Goal: Task Accomplishment & Management: Use online tool/utility

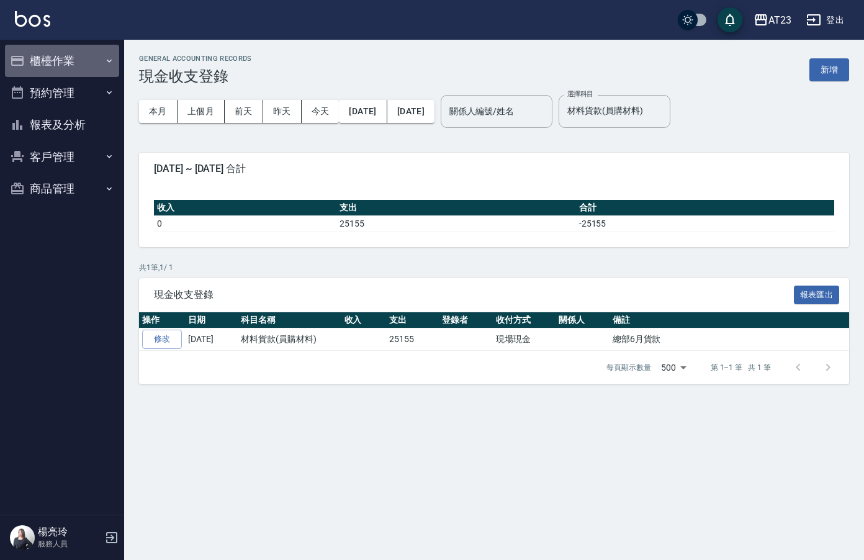
click at [45, 58] on button "櫃檯作業" at bounding box center [62, 61] width 114 height 32
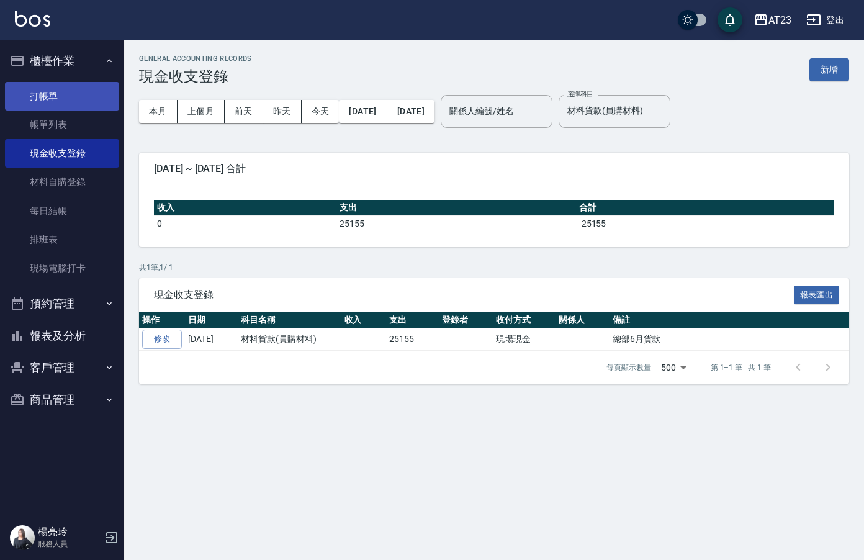
click at [39, 96] on link "打帳單" at bounding box center [62, 96] width 114 height 29
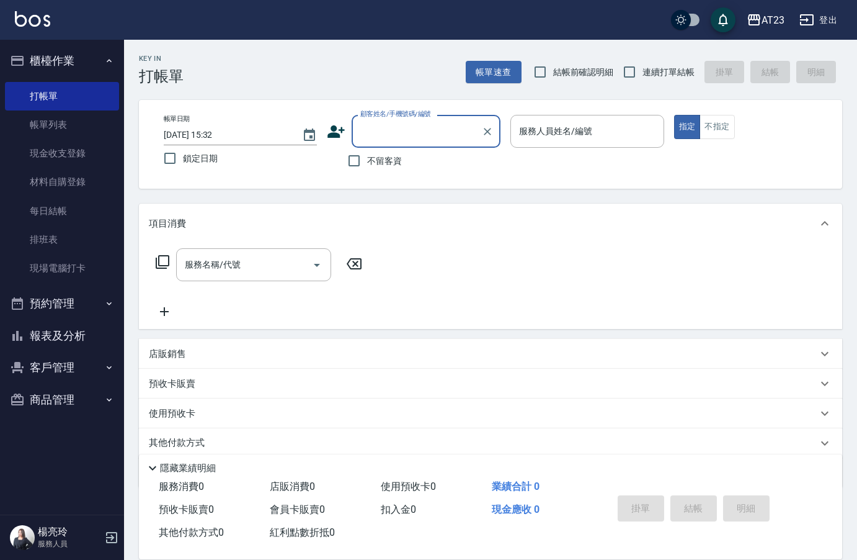
click at [349, 164] on input "不留客資" at bounding box center [354, 161] width 26 height 26
checkbox input "true"
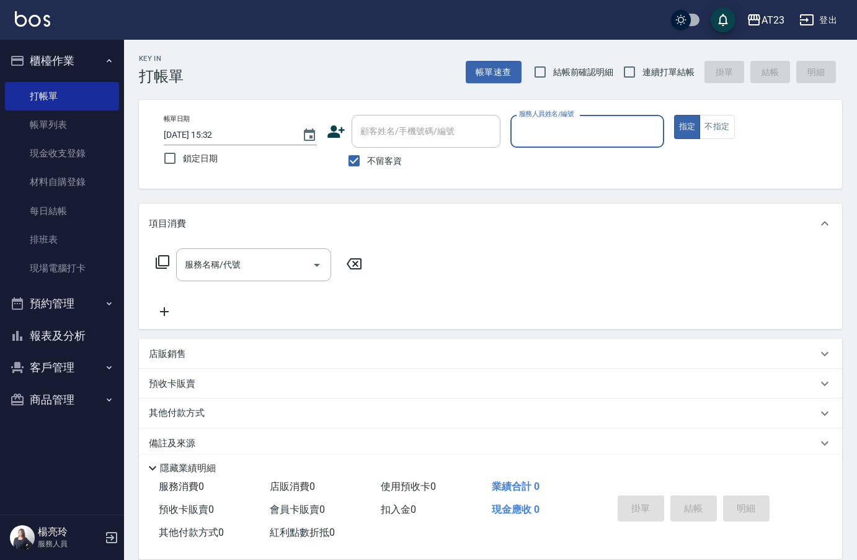
click at [651, 73] on span "連續打單結帳" at bounding box center [669, 72] width 52 height 13
click at [643, 73] on input "連續打單結帳" at bounding box center [630, 72] width 26 height 26
checkbox input "true"
click at [599, 135] on input "服務人員姓名/編號" at bounding box center [587, 131] width 142 height 22
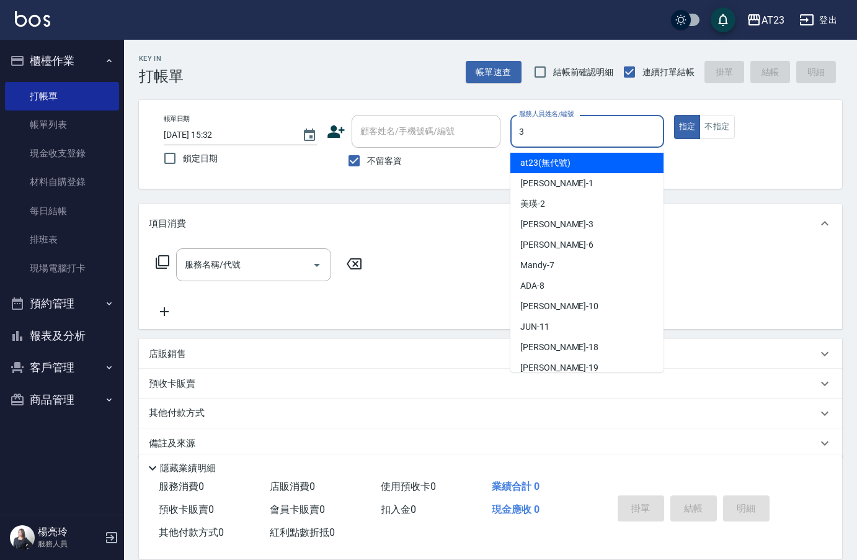
type input "[PERSON_NAME]-3"
type button "true"
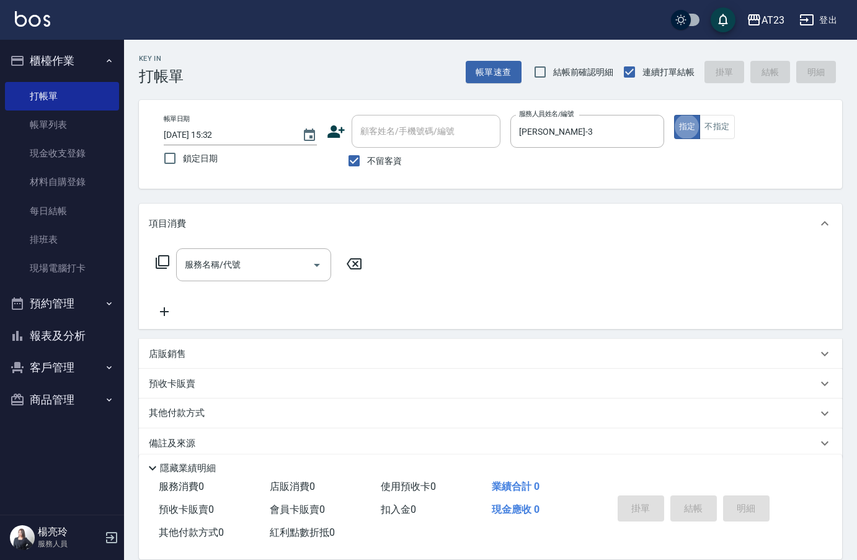
click at [156, 261] on icon at bounding box center [163, 262] width 14 height 14
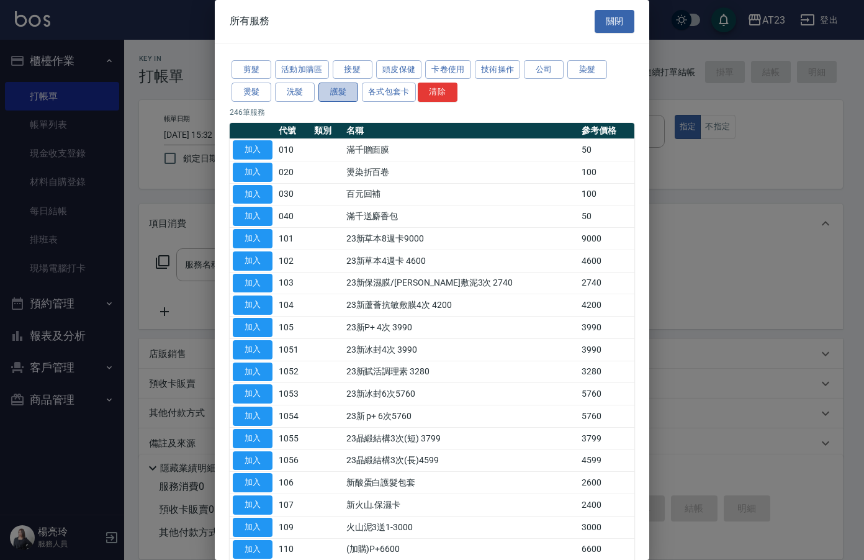
click at [319, 93] on button "護髮" at bounding box center [338, 92] width 40 height 19
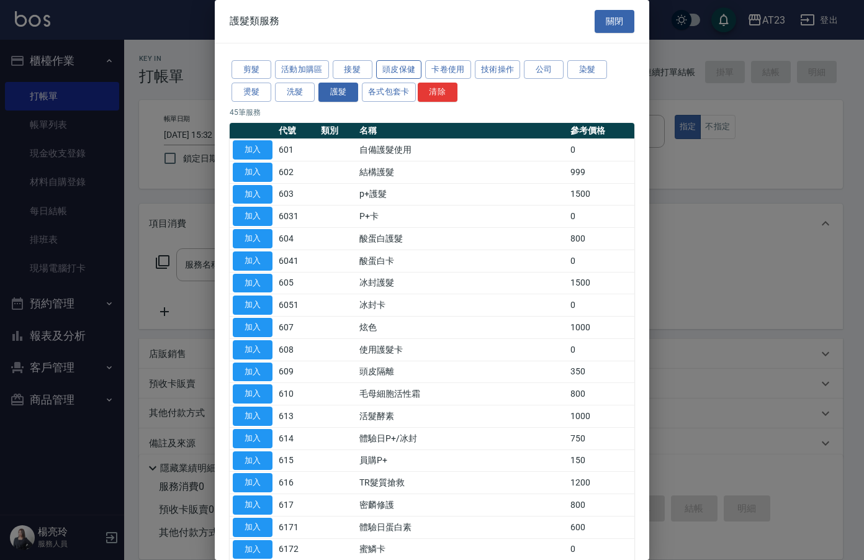
click at [378, 64] on button "頭皮保健" at bounding box center [399, 69] width 46 height 19
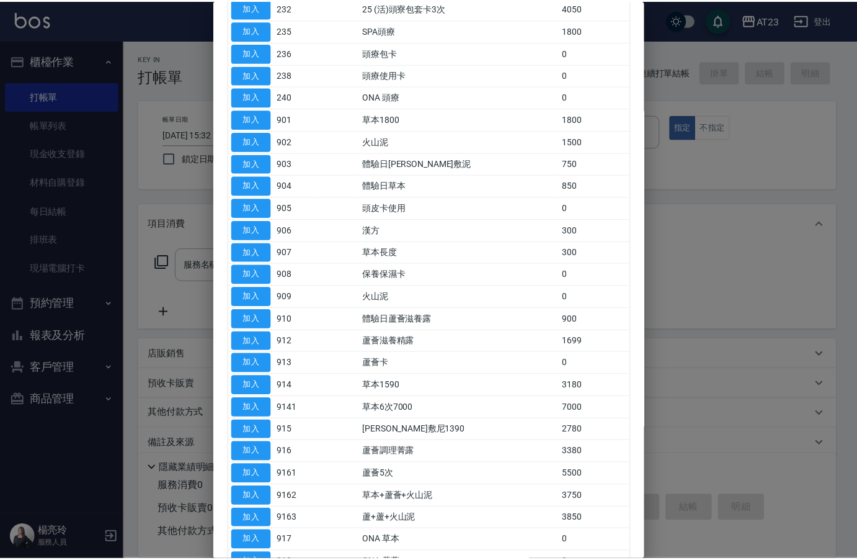
scroll to position [186, 0]
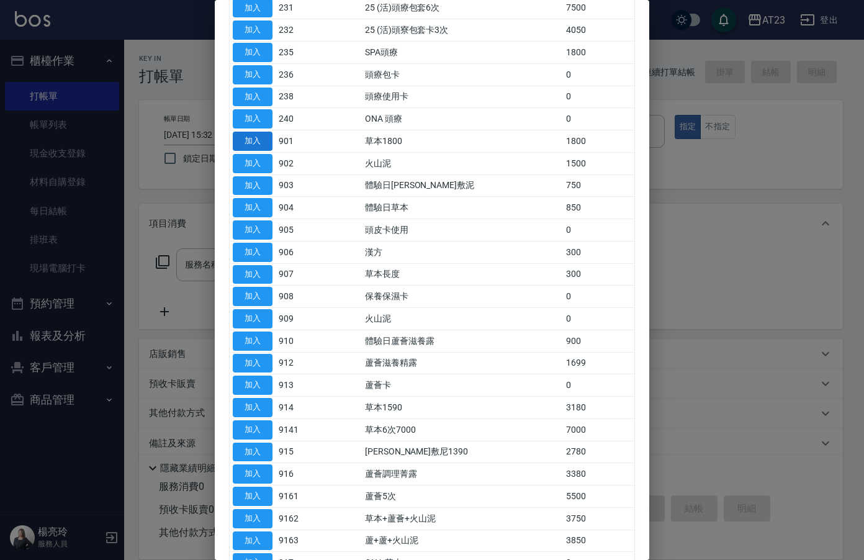
click at [271, 142] on button "加入" at bounding box center [253, 141] width 40 height 19
type input "草本1800(901)"
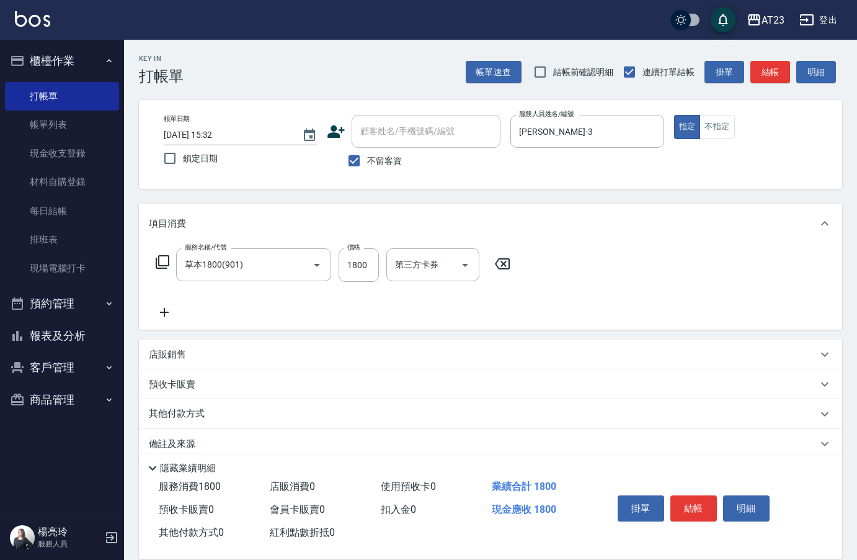
click at [158, 311] on icon at bounding box center [164, 312] width 31 height 15
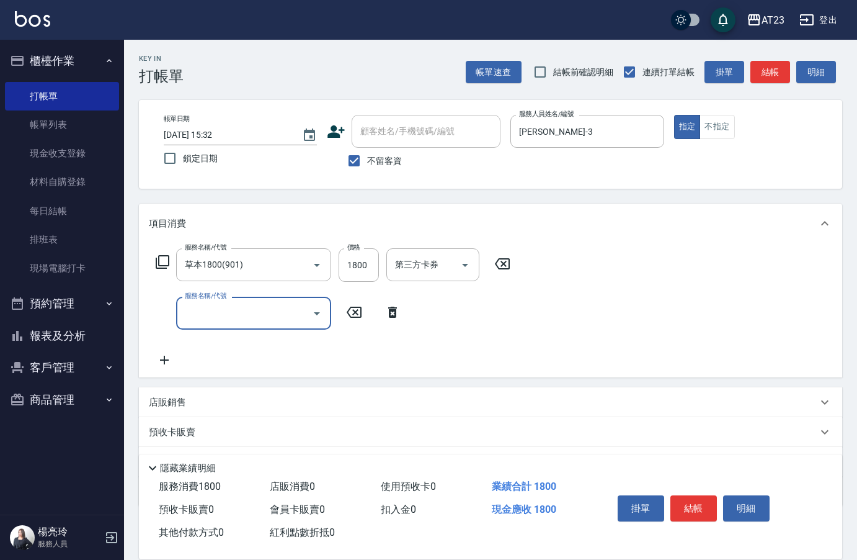
click at [190, 308] on input "服務名稱/代號" at bounding box center [244, 313] width 125 height 22
type input "互助160(716)"
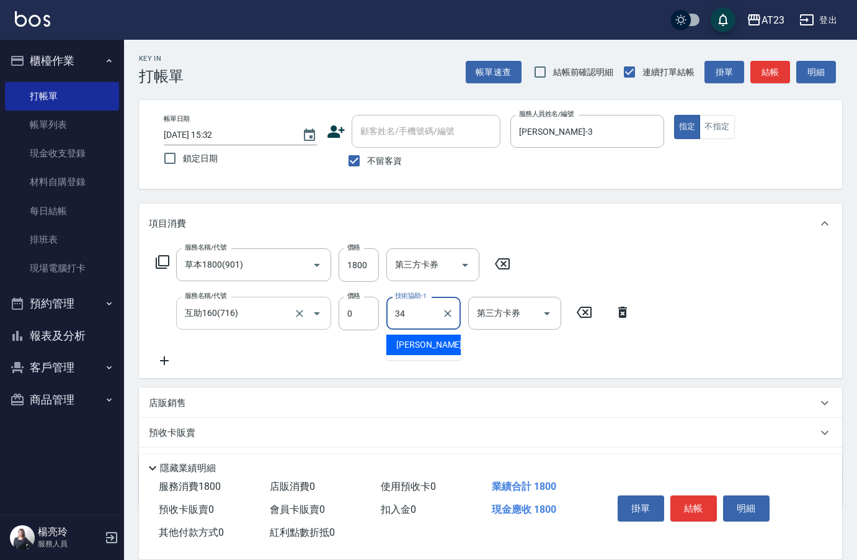
type input "[PERSON_NAME]-34"
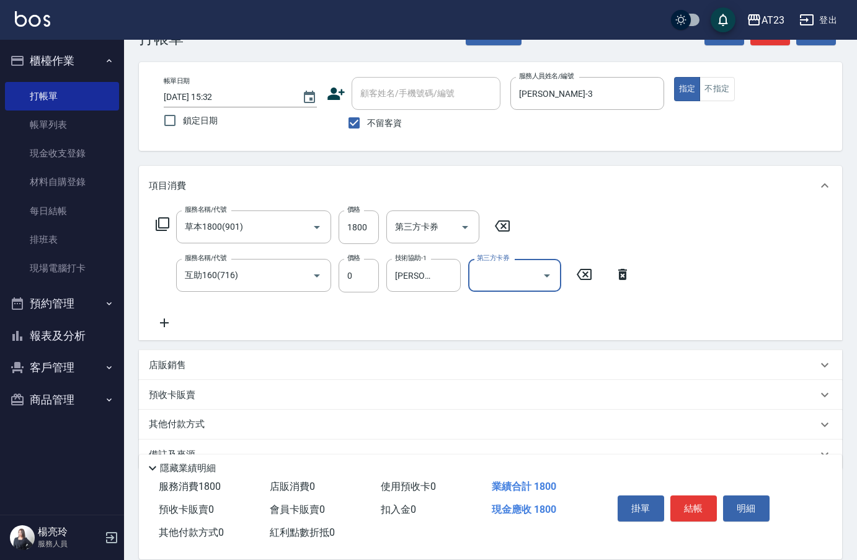
scroll to position [66, 0]
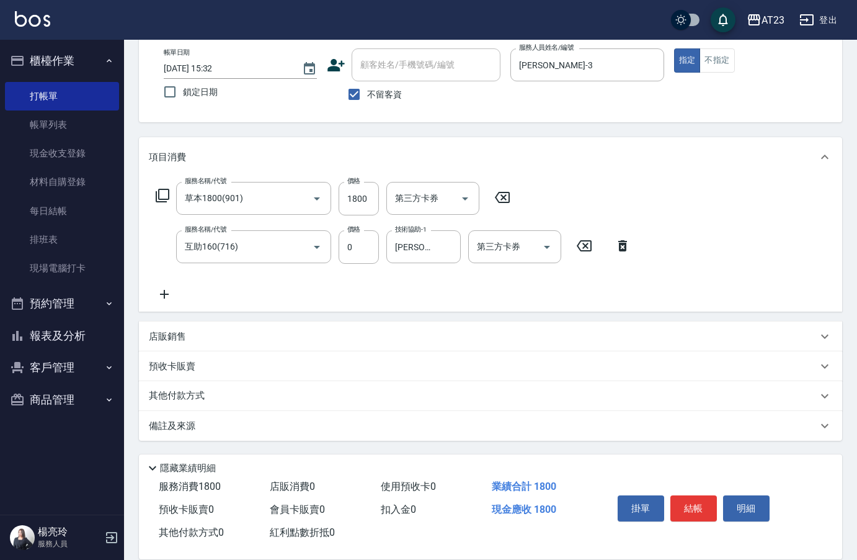
click at [195, 384] on div "其他付款方式" at bounding box center [490, 396] width 703 height 30
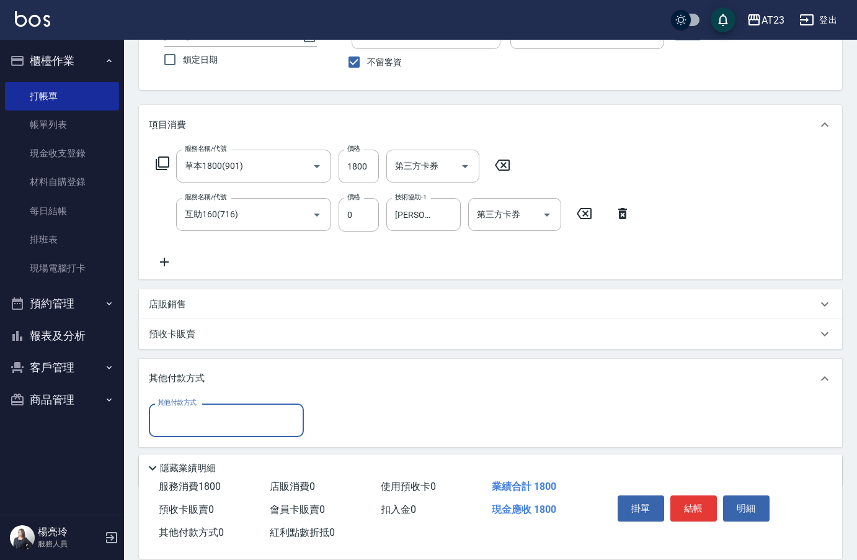
scroll to position [145, 0]
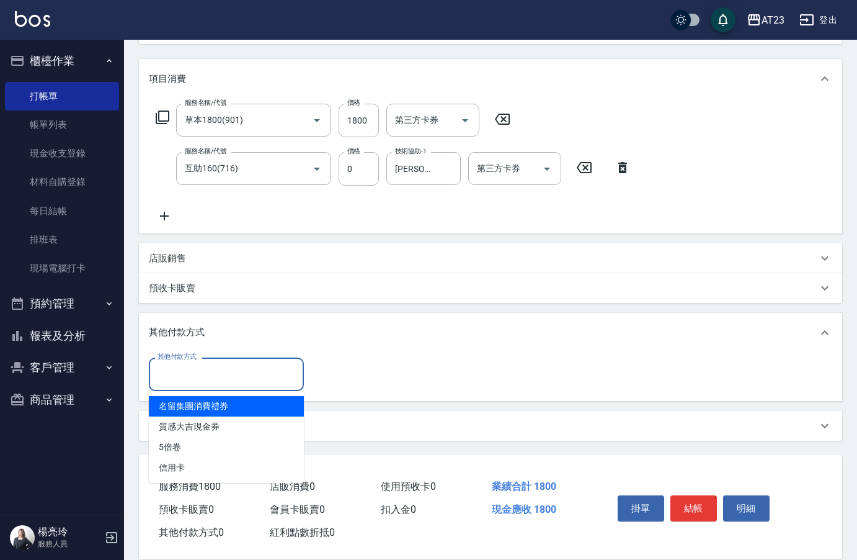
drag, startPoint x: 207, startPoint y: 370, endPoint x: 213, endPoint y: 370, distance: 6.8
click at [211, 370] on input "其他付款方式" at bounding box center [226, 374] width 144 height 22
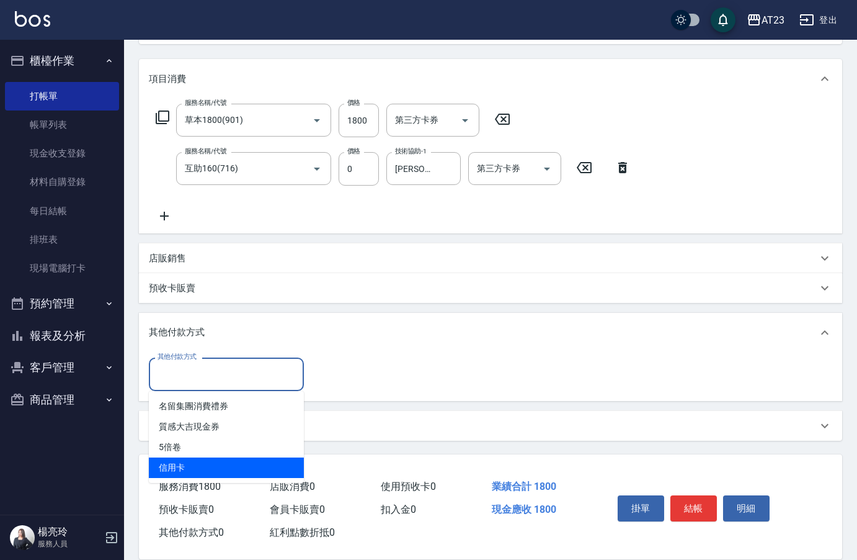
click at [202, 462] on span "信用卡" at bounding box center [226, 467] width 155 height 20
type input "信用卡"
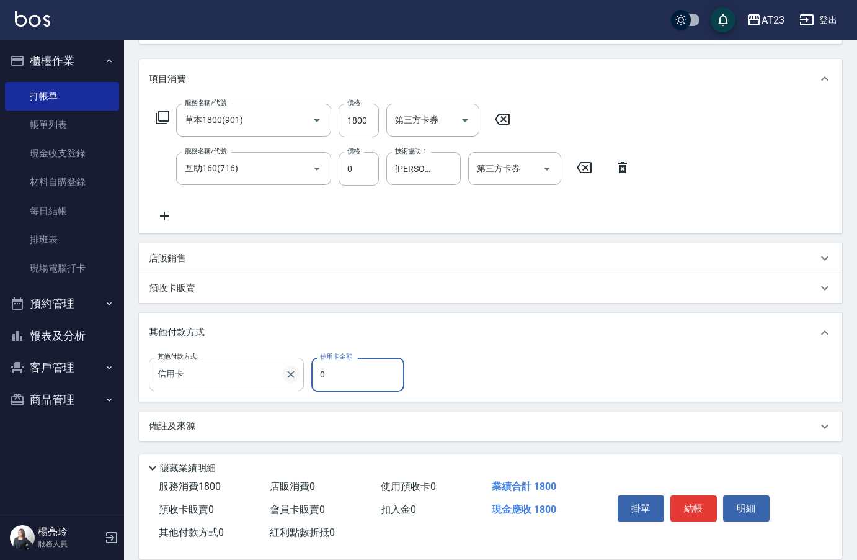
click at [298, 378] on div "其他付款方式 信用卡 其他付款方式 信用卡金額 0 信用卡金額" at bounding box center [280, 373] width 263 height 33
type input "1800"
click at [676, 511] on button "結帳" at bounding box center [694, 508] width 47 height 26
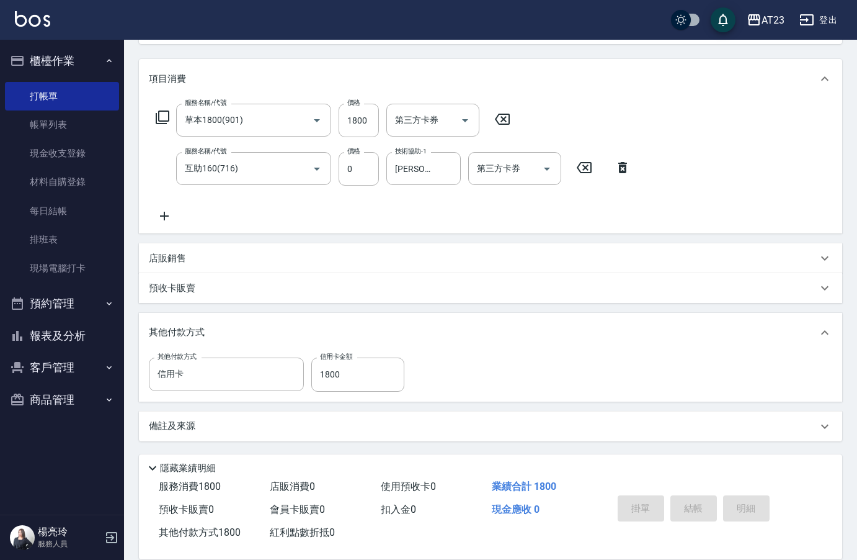
type input "[DATE] 15:33"
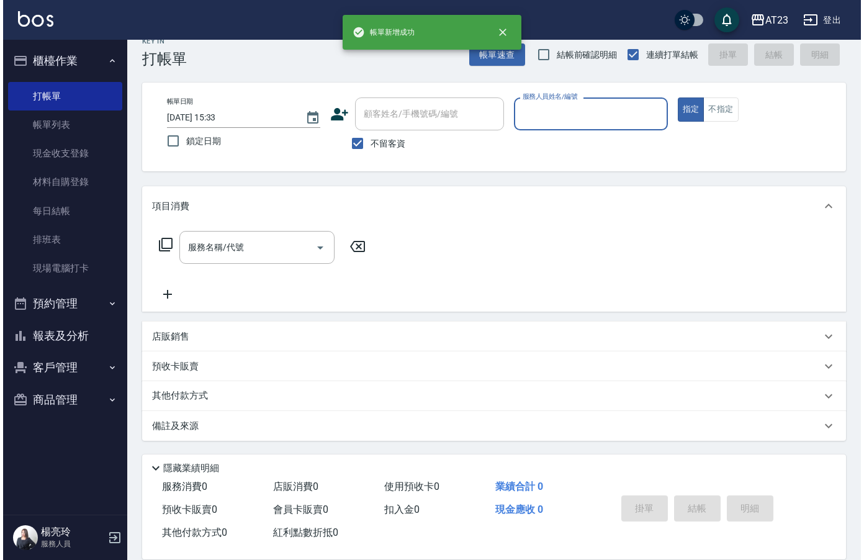
scroll to position [0, 0]
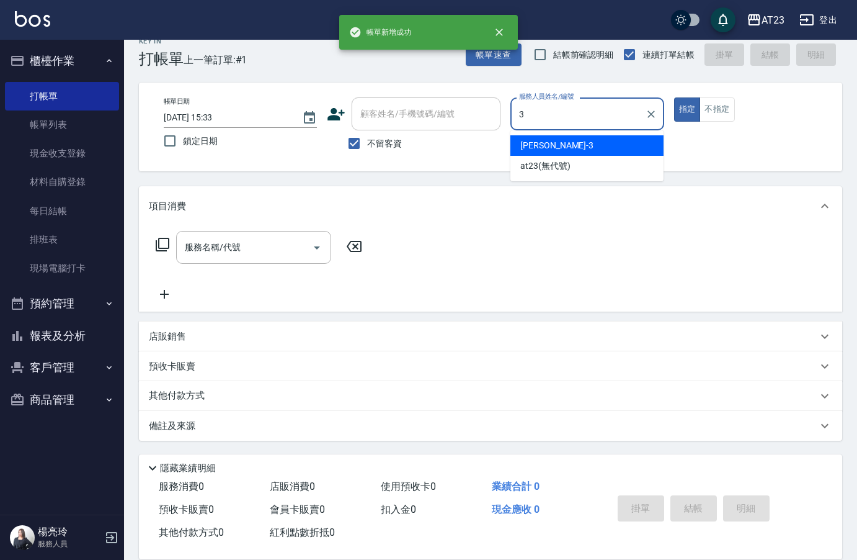
type input "[PERSON_NAME]-3"
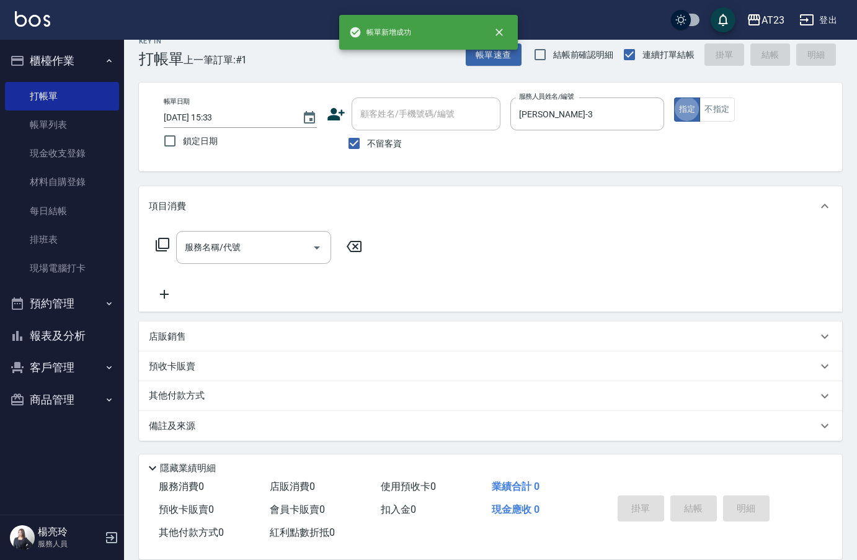
click at [159, 241] on icon at bounding box center [163, 245] width 14 height 14
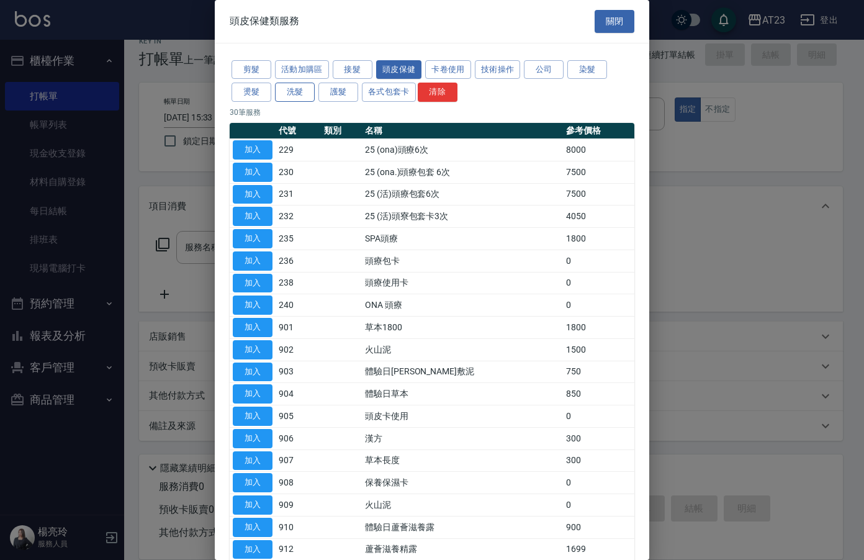
click at [311, 95] on button "洗髮" at bounding box center [295, 92] width 40 height 19
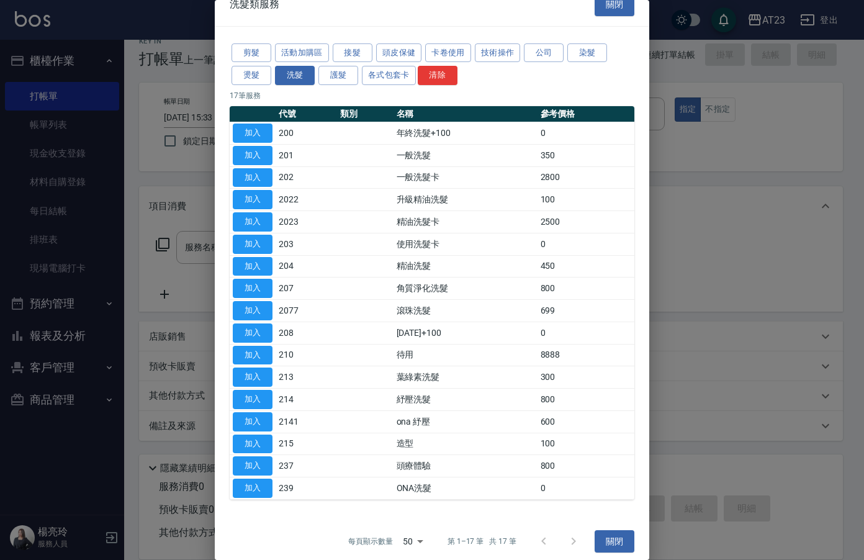
scroll to position [25, 0]
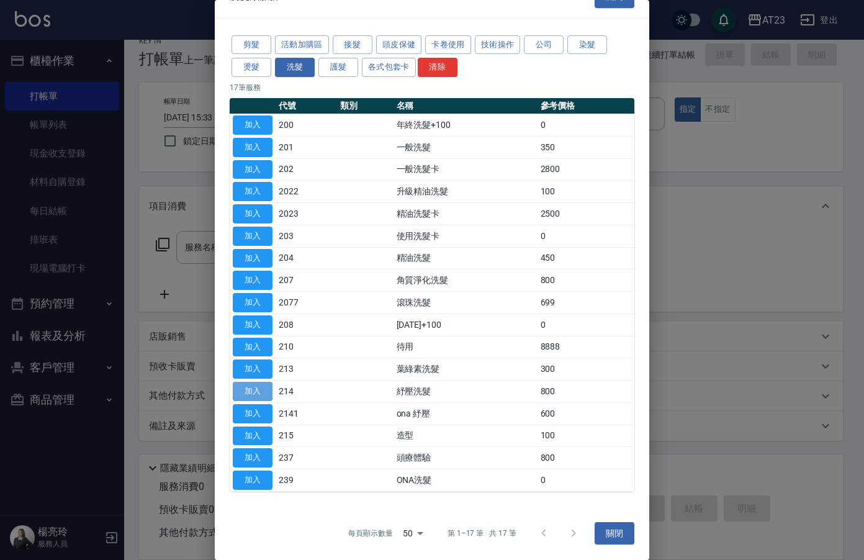
click at [264, 395] on button "加入" at bounding box center [253, 391] width 40 height 19
type input "紓壓洗髮(214)"
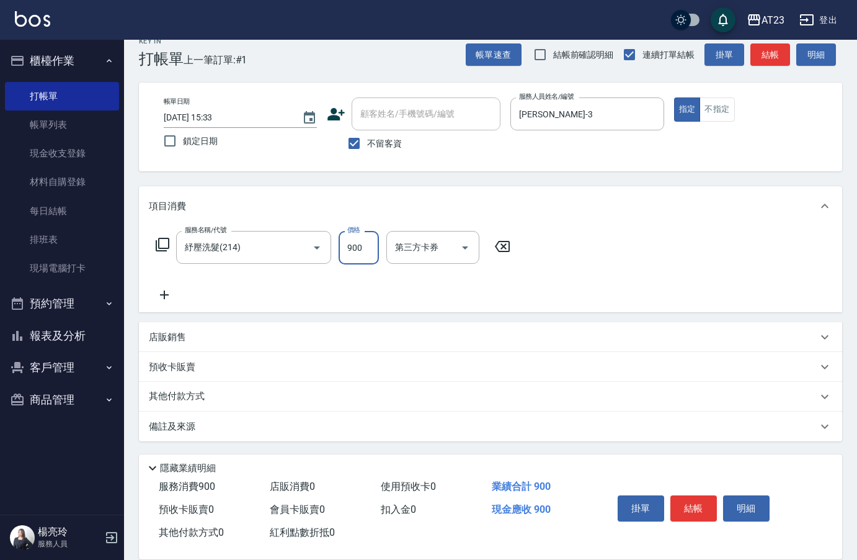
type input "900"
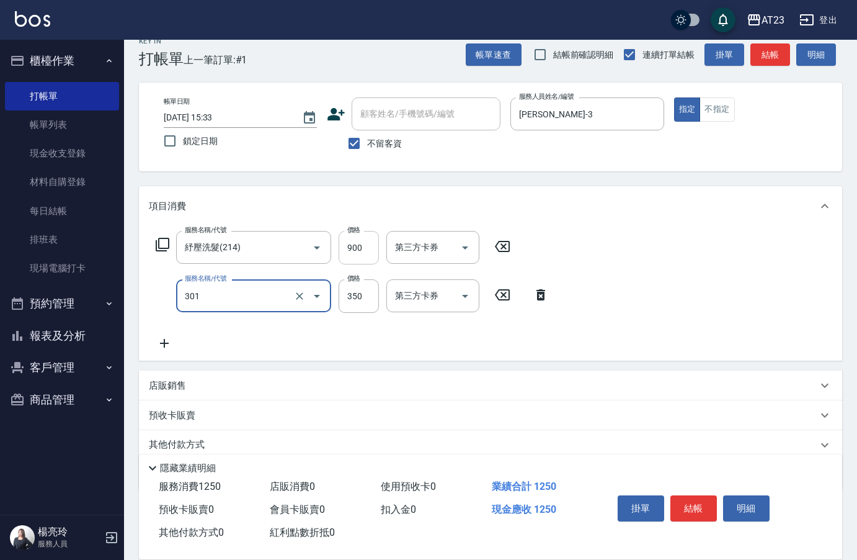
type input "造型剪髮(301)"
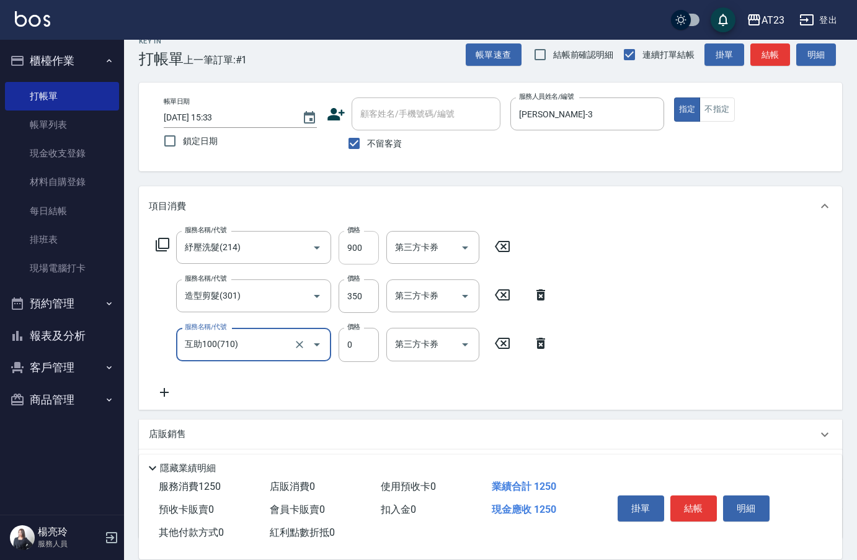
type input "互助100(710)"
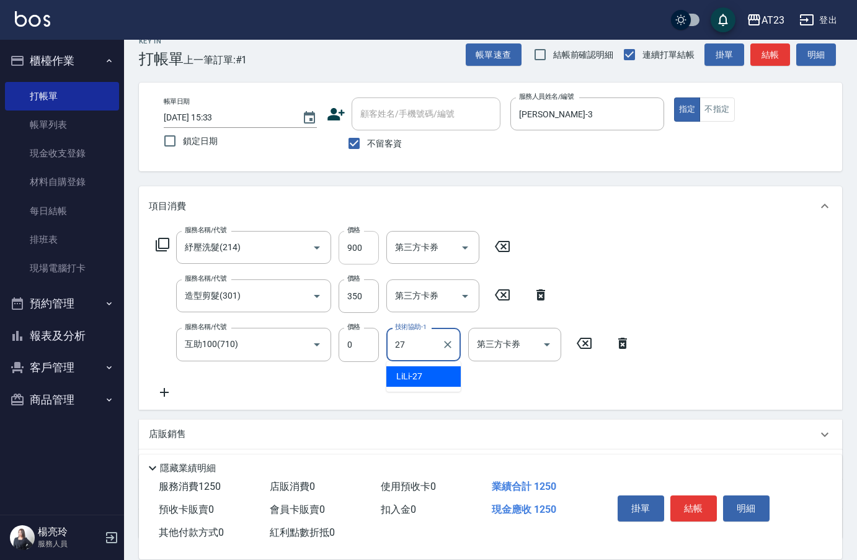
type input "LiLi-27"
click at [699, 508] on button "結帳" at bounding box center [694, 508] width 47 height 26
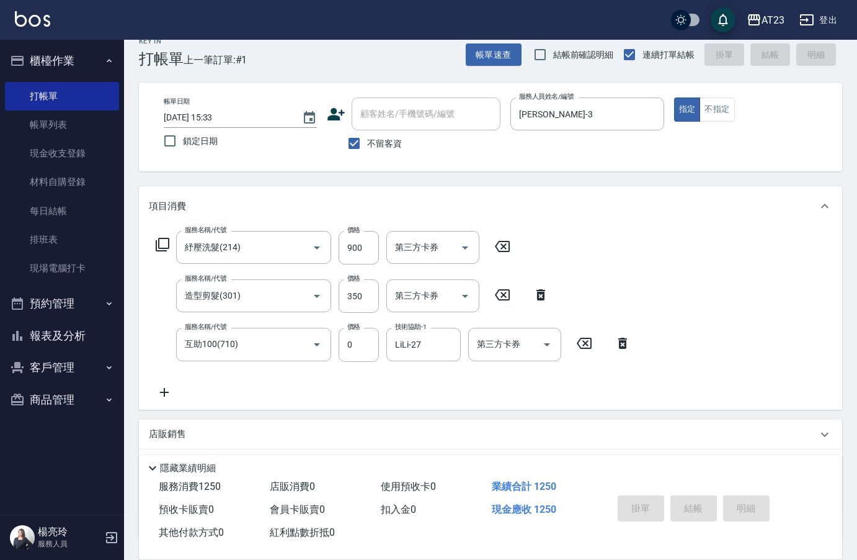
type input "[DATE] 15:34"
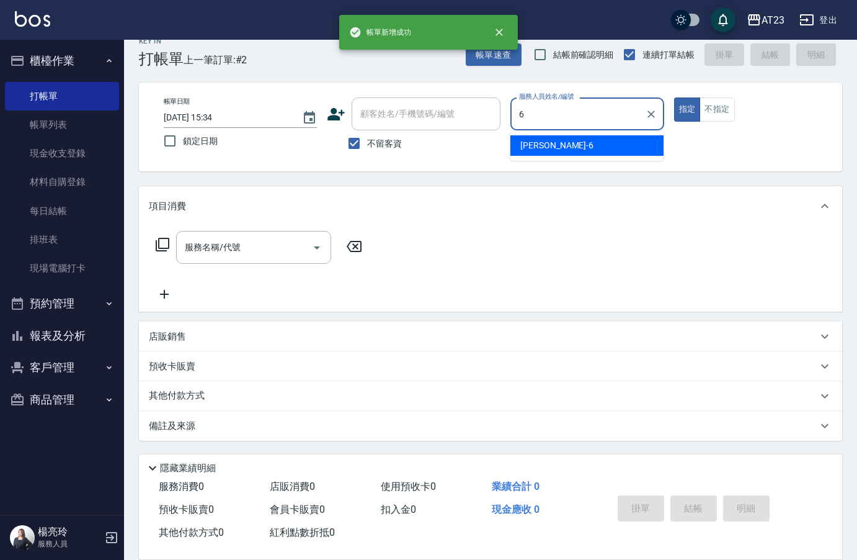
type input "Joann-6"
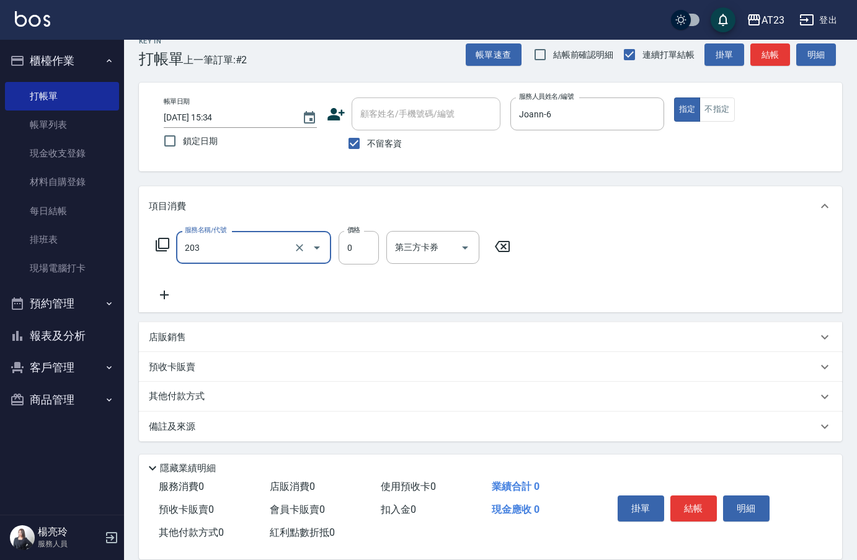
type input "使用洗髮卡(203)"
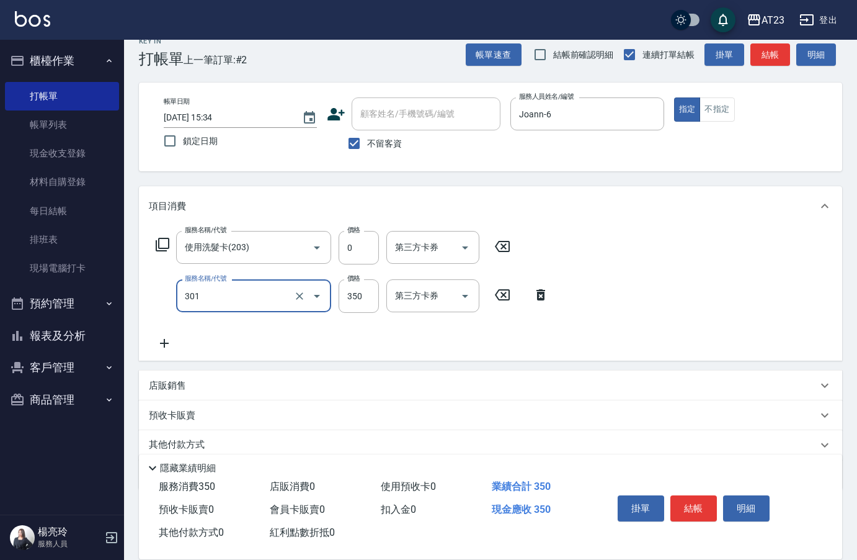
type input "造型剪髮(301)"
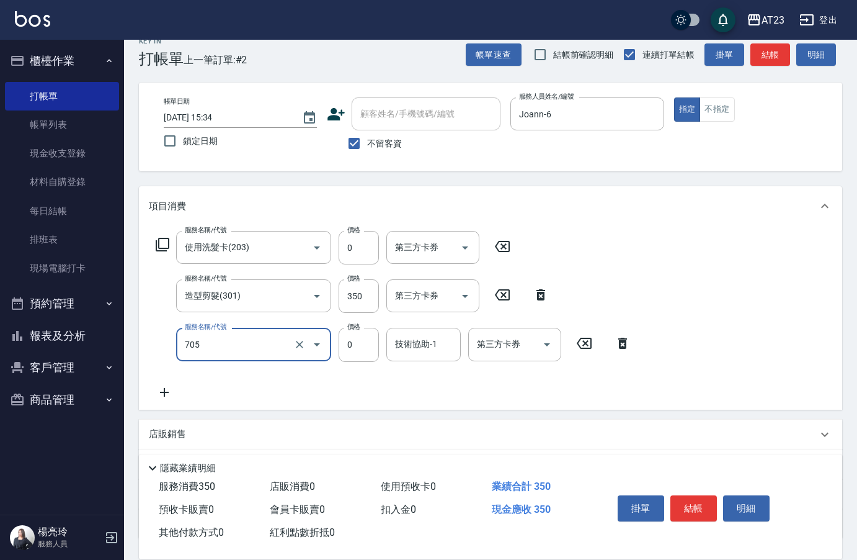
type input "互助50(705)"
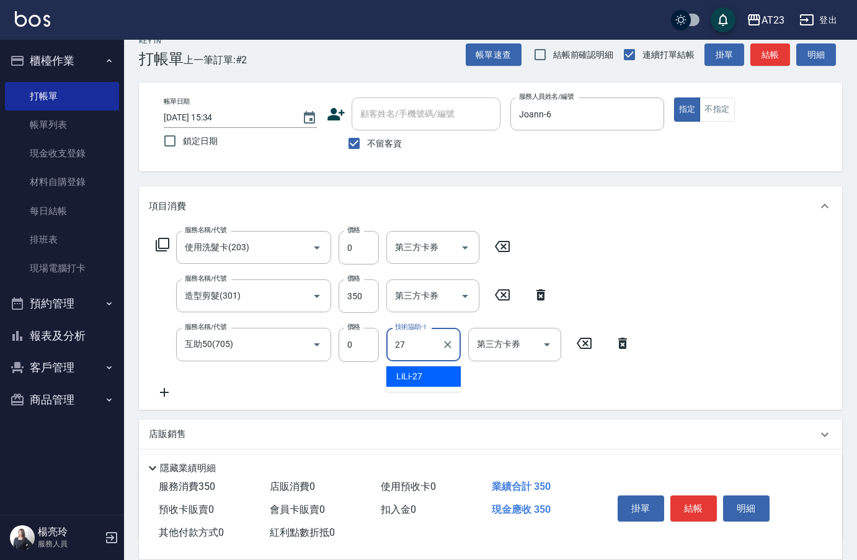
type input "LiLi-27"
click at [698, 504] on button "結帳" at bounding box center [694, 508] width 47 height 26
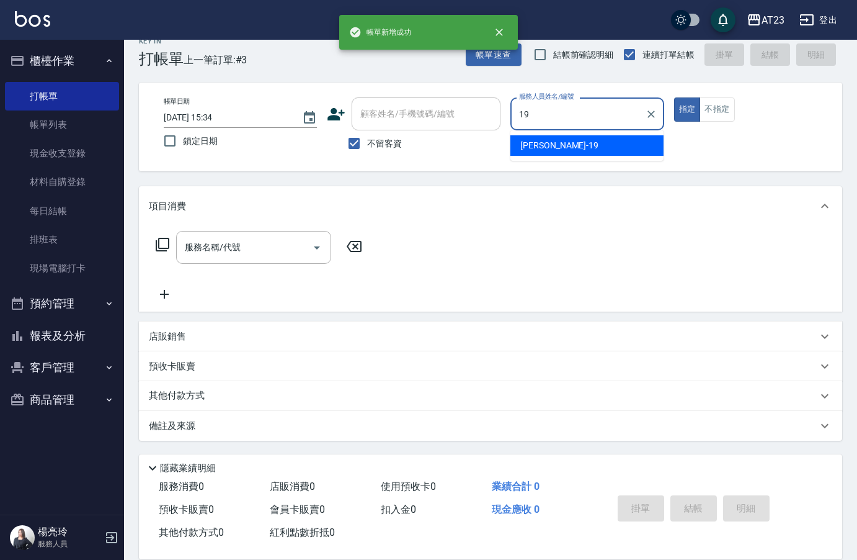
type input "[PERSON_NAME]-19"
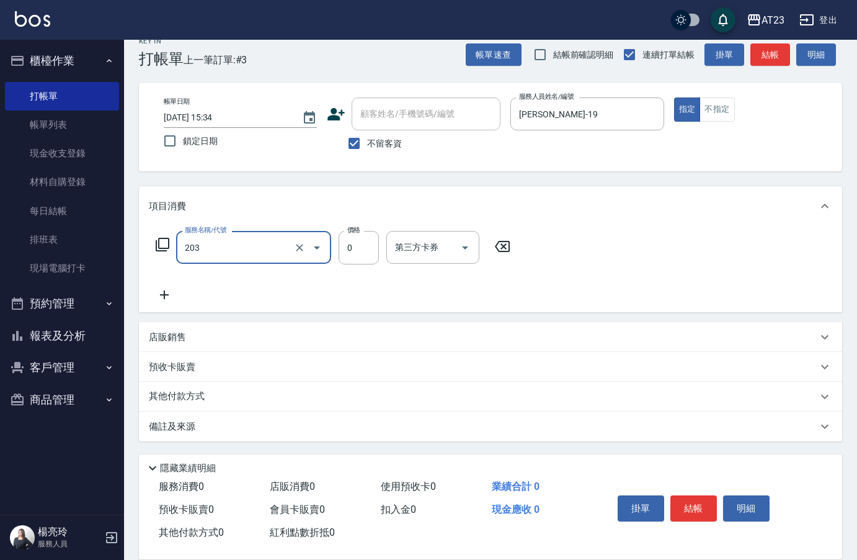
type input "使用洗髮卡(203)"
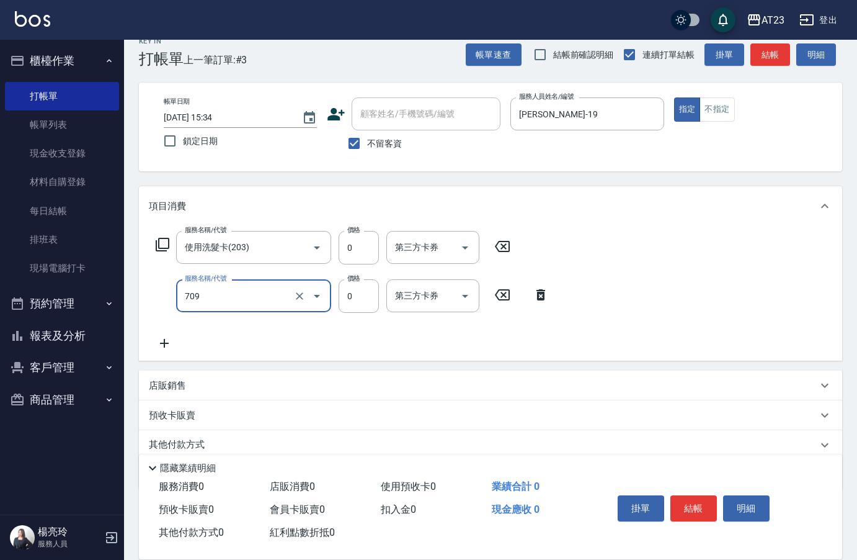
type input "互助90(709)"
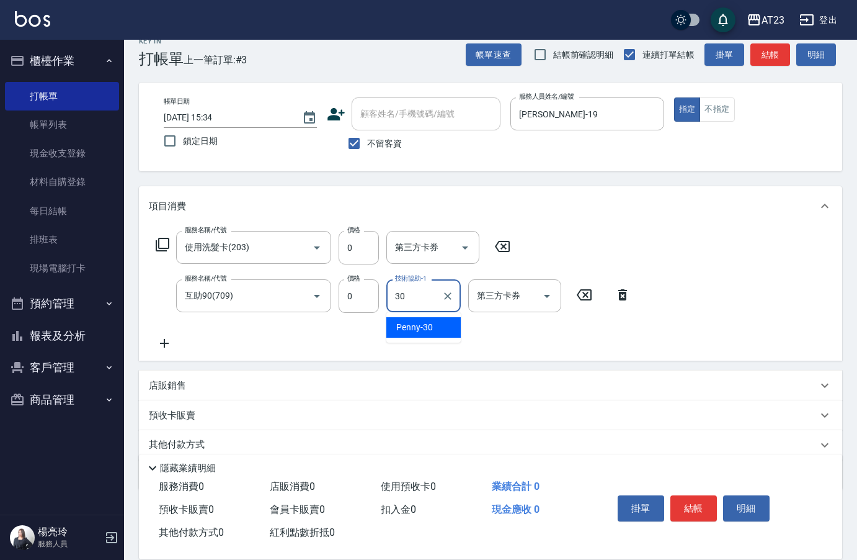
type input "Penny-30"
click at [703, 499] on button "結帳" at bounding box center [694, 508] width 47 height 26
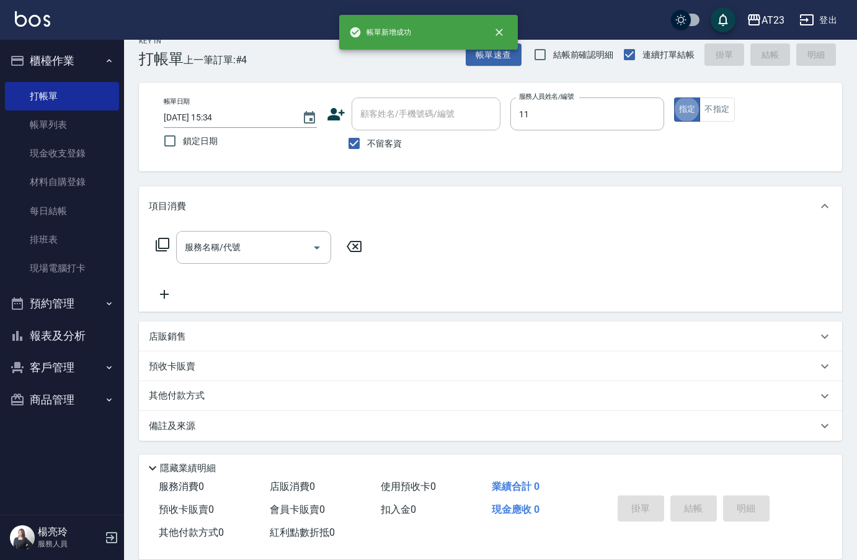
type input "JUN-11"
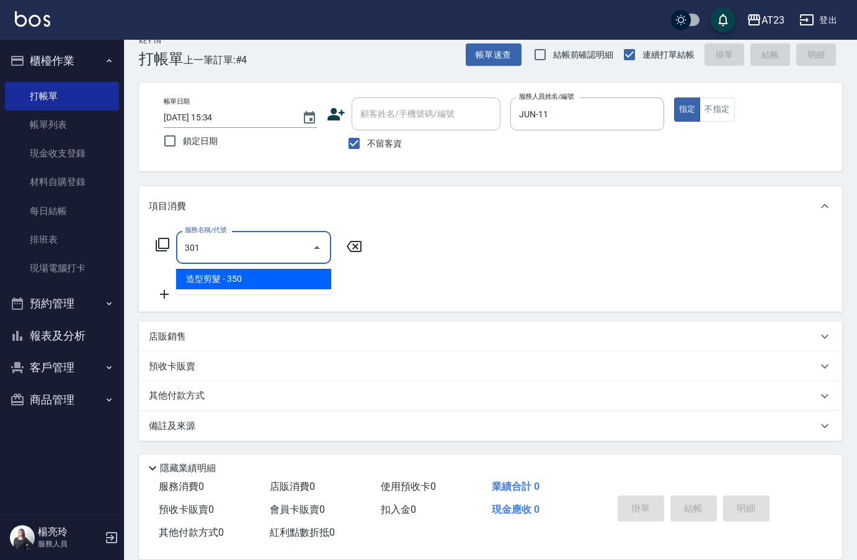
type input "造型剪髮(301)"
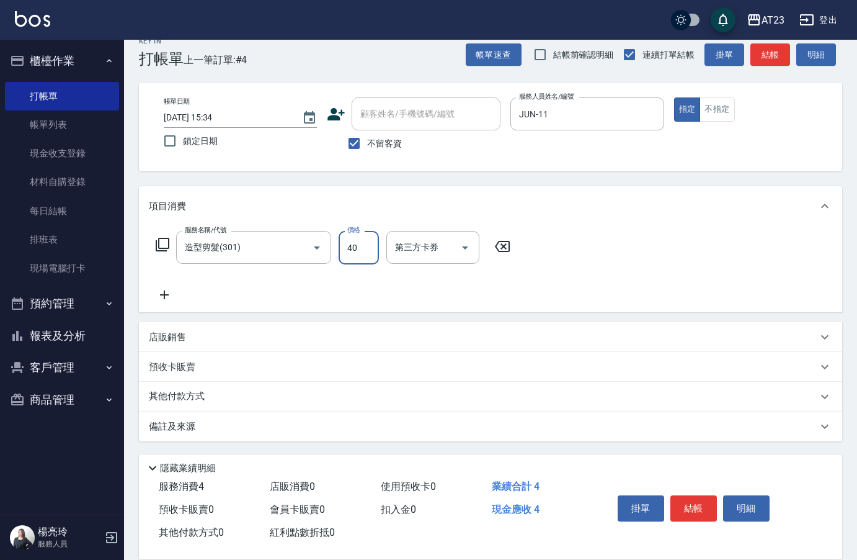
type input "400"
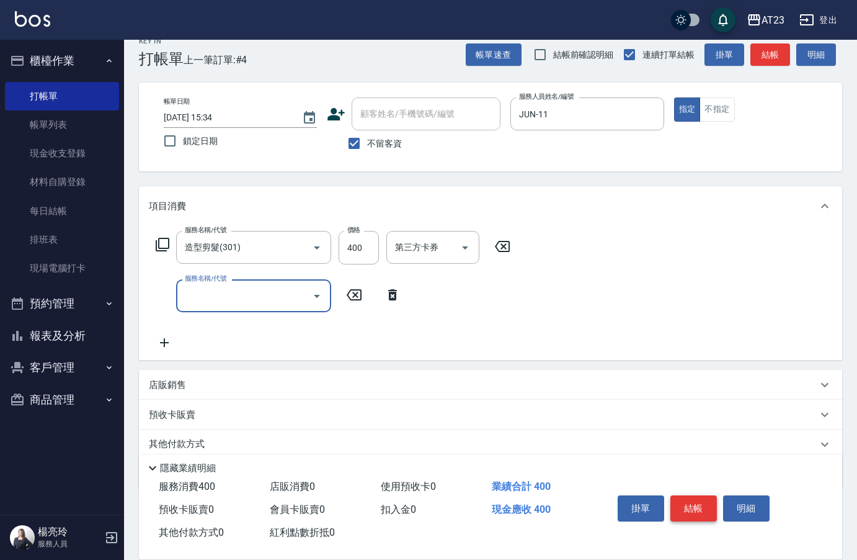
click at [697, 504] on button "結帳" at bounding box center [694, 508] width 47 height 26
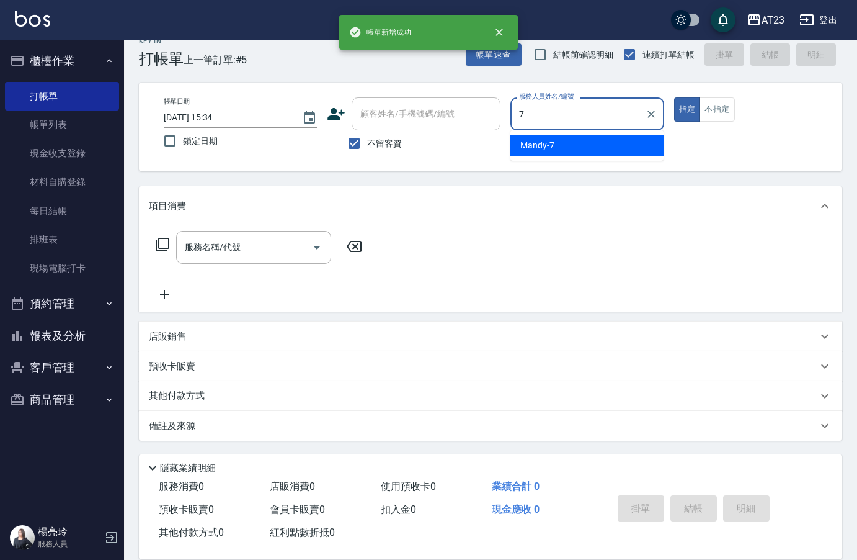
type input "Mandy-7"
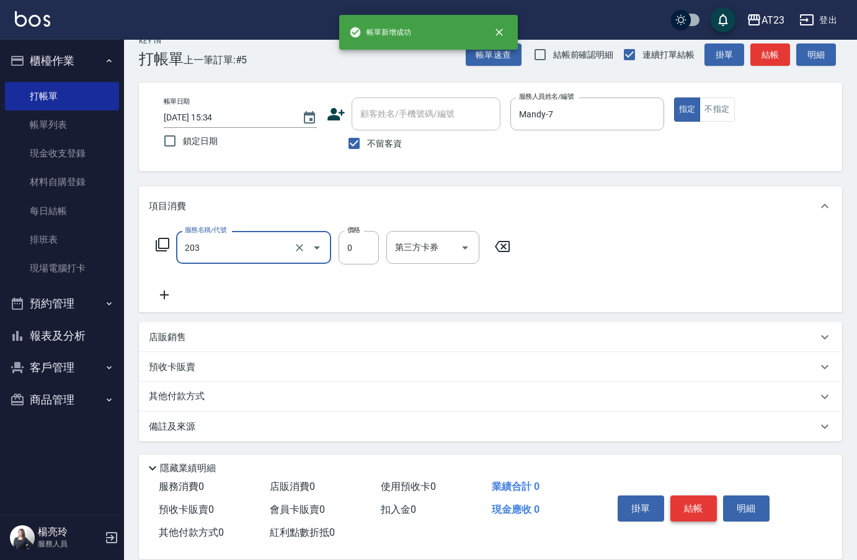
type input "使用洗髮卡(203)"
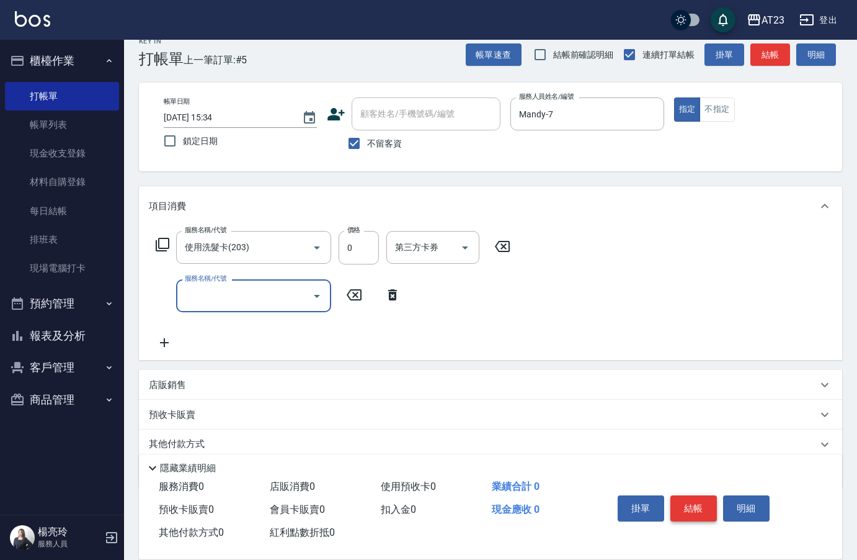
click at [708, 513] on button "結帳" at bounding box center [694, 508] width 47 height 26
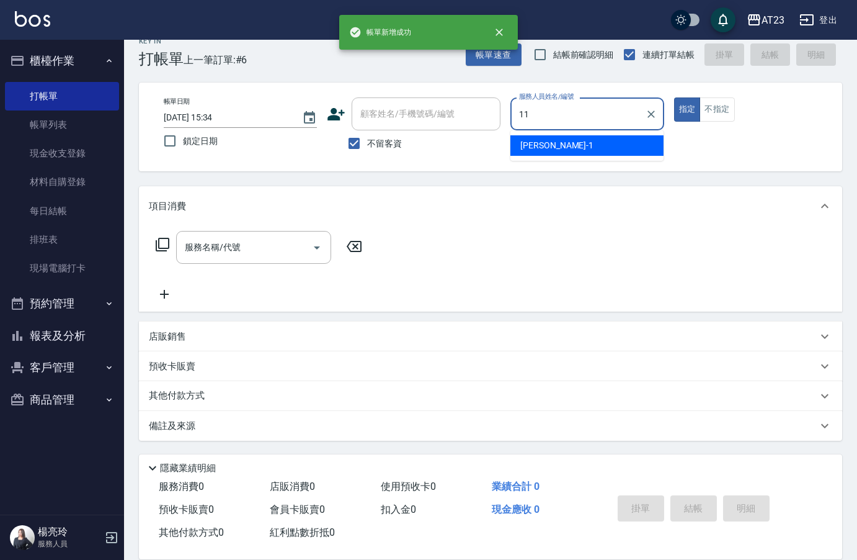
type input "JUN-11"
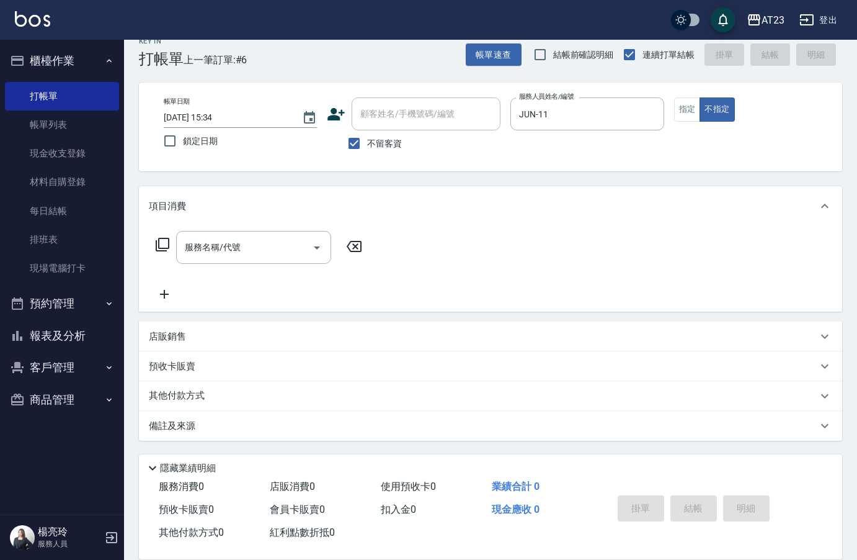
click at [162, 246] on icon at bounding box center [162, 244] width 15 height 15
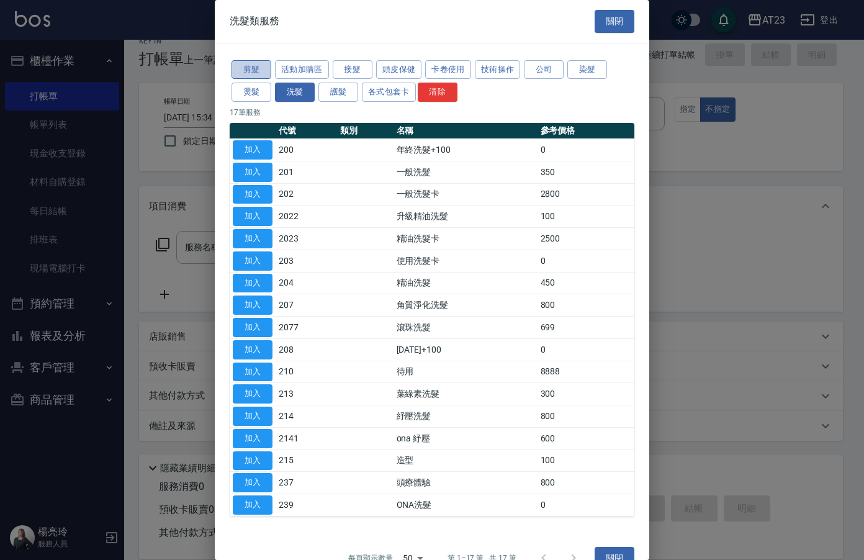
click at [256, 68] on button "剪髮" at bounding box center [251, 69] width 40 height 19
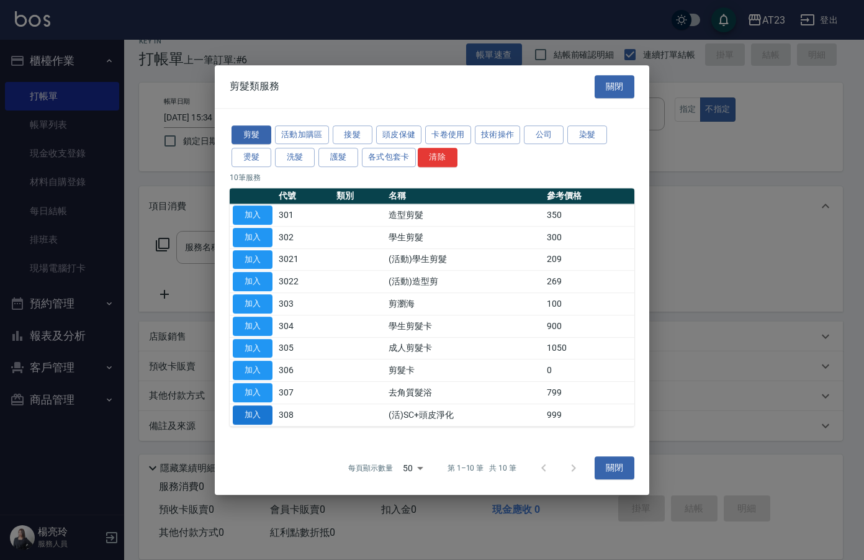
click at [268, 416] on button "加入" at bounding box center [253, 414] width 40 height 19
type input "(活)SC+頭皮淨化(308)"
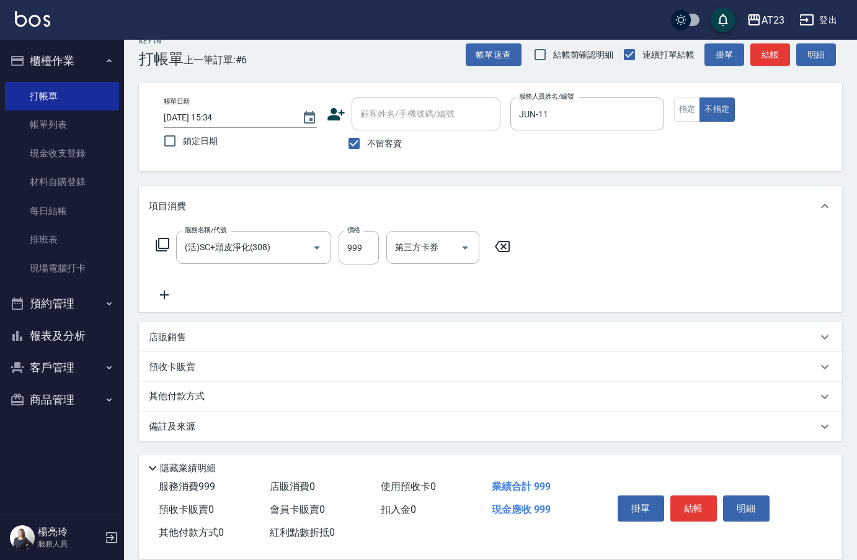
click at [166, 297] on icon at bounding box center [164, 294] width 31 height 15
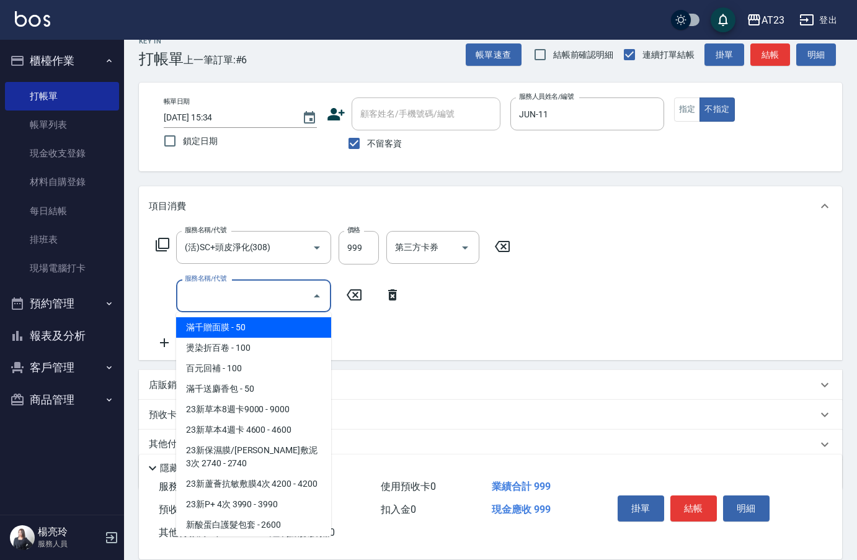
click at [225, 298] on input "服務名稱/代號" at bounding box center [244, 296] width 125 height 22
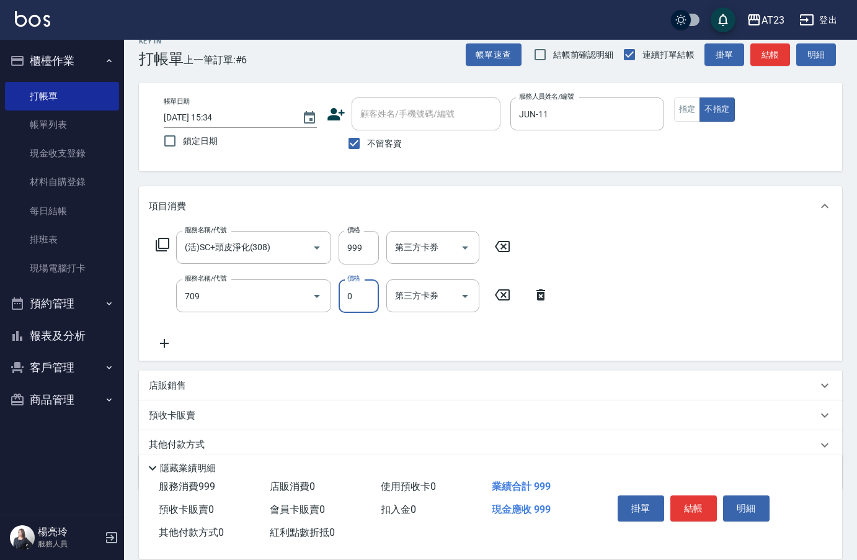
type input "互助90(709)"
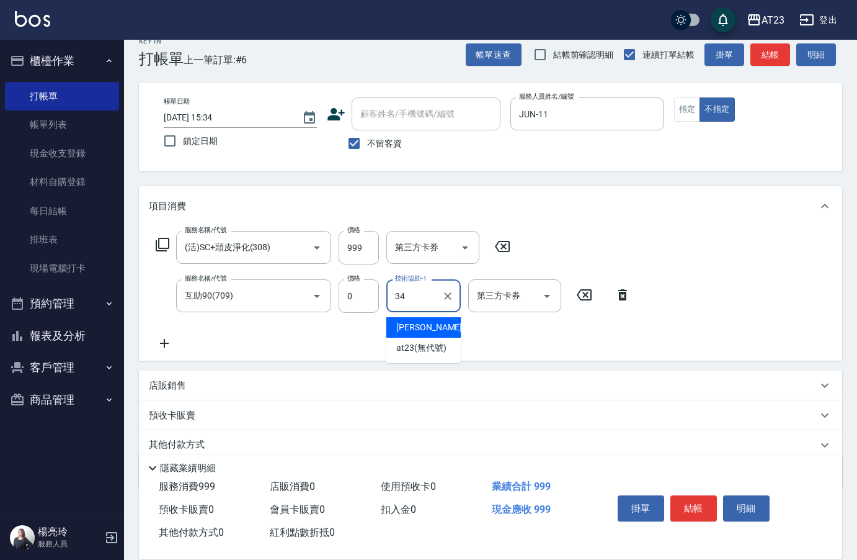
type input "[PERSON_NAME]-34"
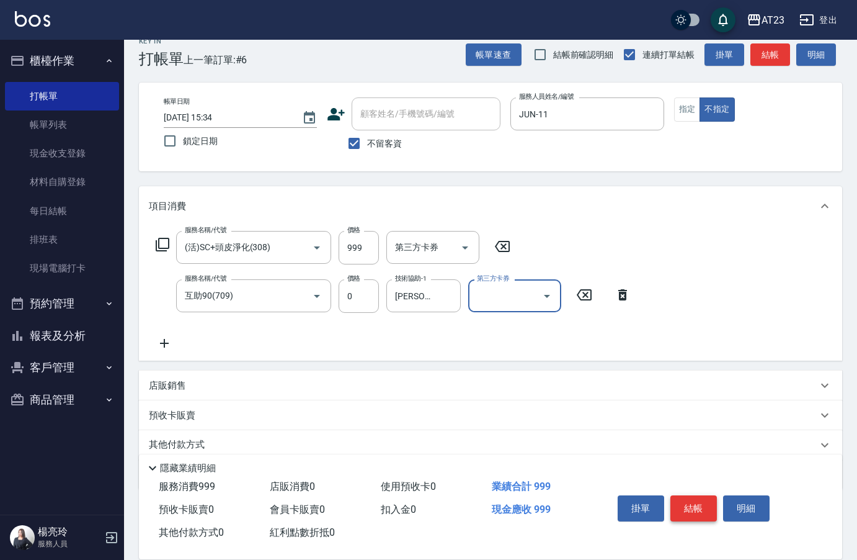
click at [680, 506] on button "結帳" at bounding box center [694, 508] width 47 height 26
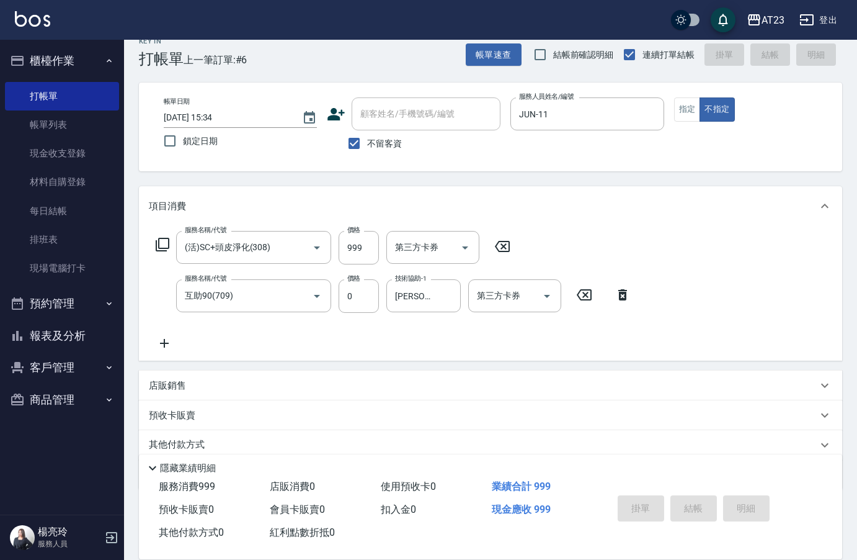
type input "[DATE] 15:35"
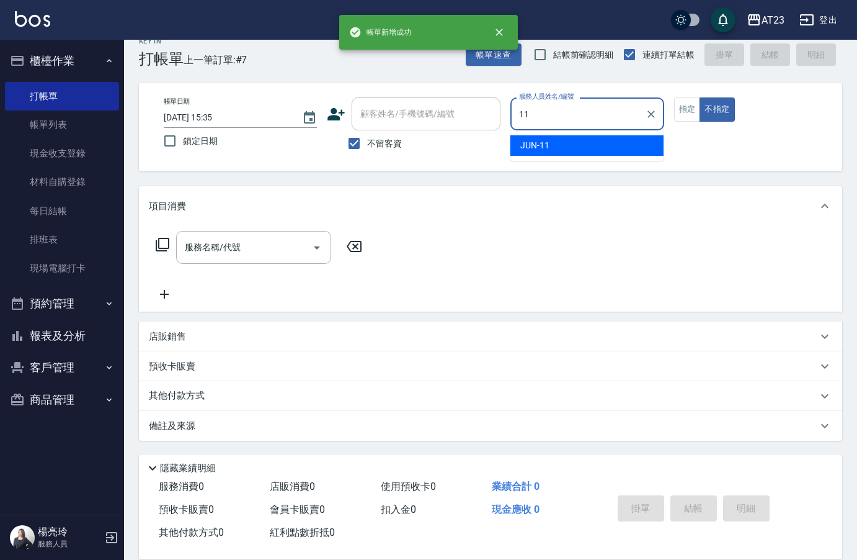
type input "JUN-11"
type button "false"
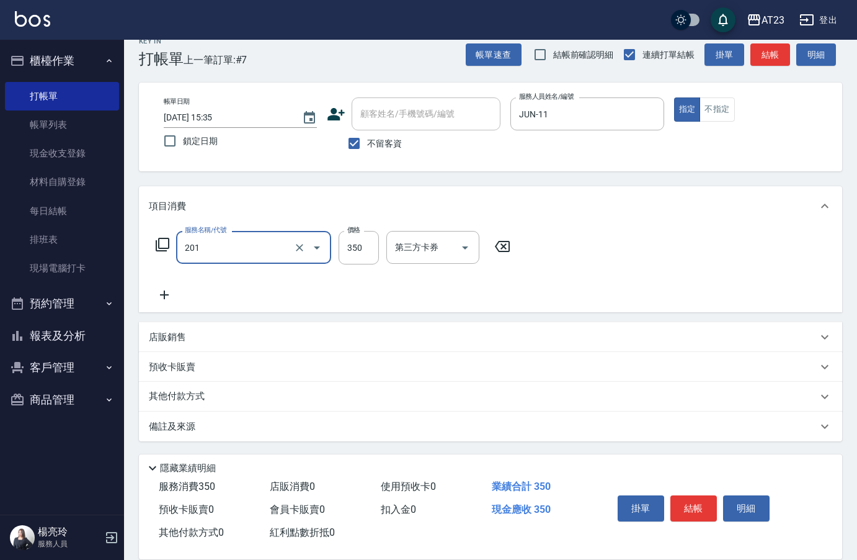
type input "一般洗髮(201)"
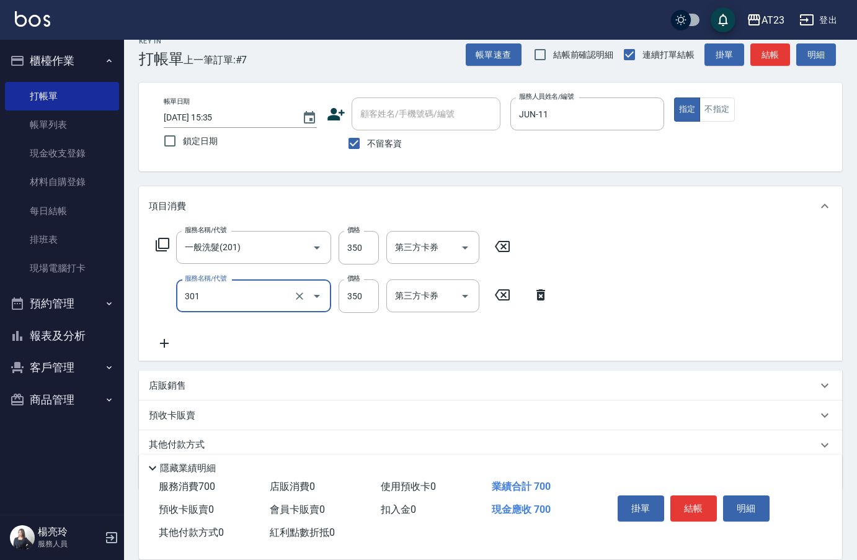
type input "造型剪髮(301)"
type input "400"
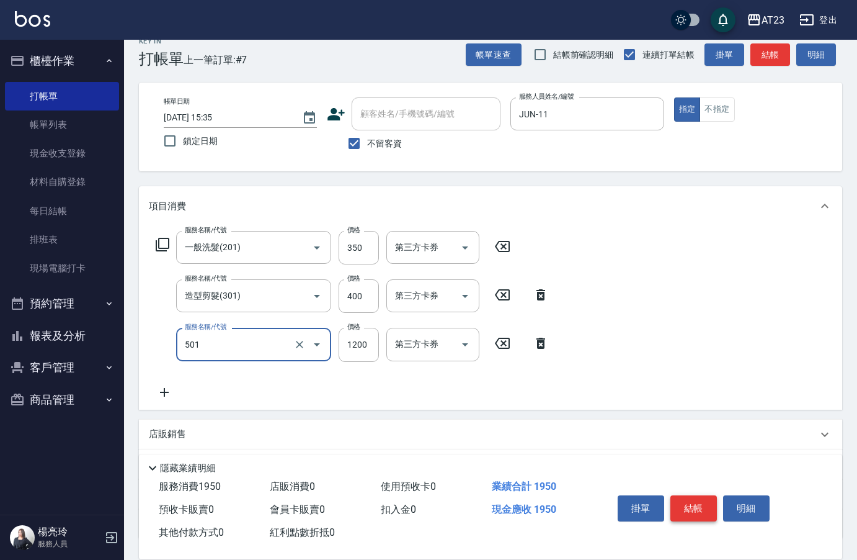
type input "染髮(501)"
click at [706, 501] on button "結帳" at bounding box center [694, 508] width 47 height 26
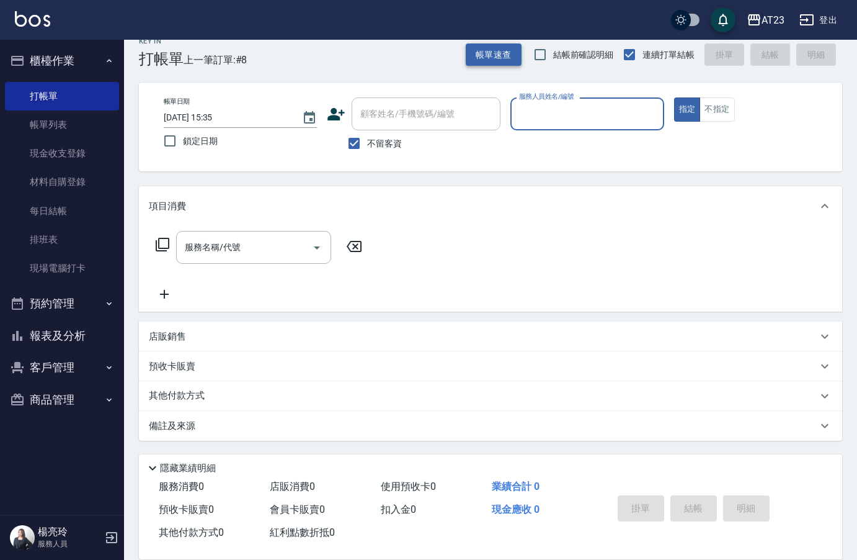
click at [494, 59] on button "帳單速查" at bounding box center [494, 54] width 56 height 23
